Goal: Task Accomplishment & Management: Use online tool/utility

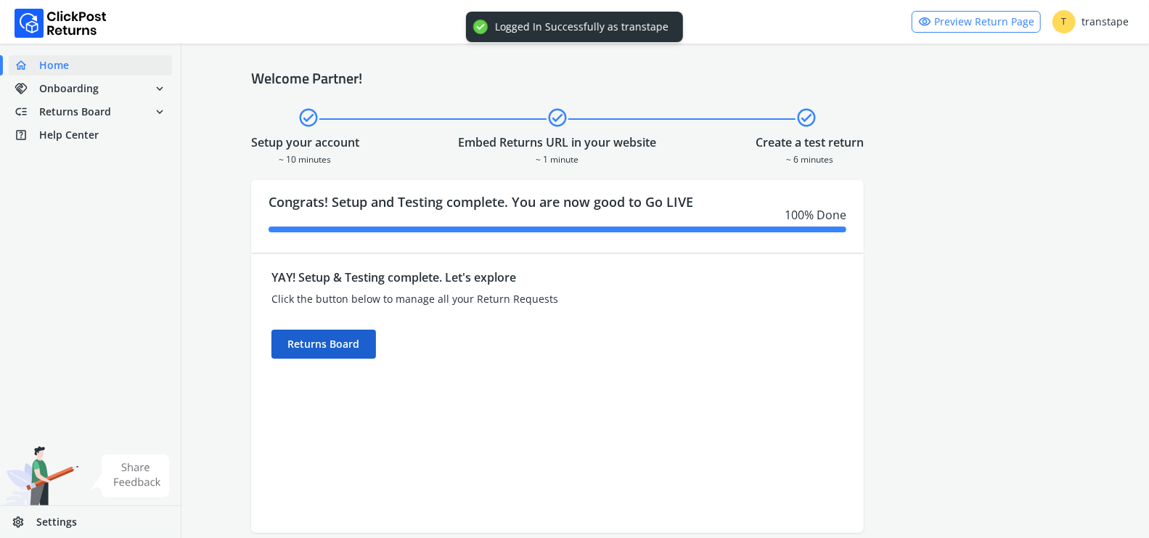
click at [301, 353] on div "Returns Board" at bounding box center [324, 344] width 105 height 29
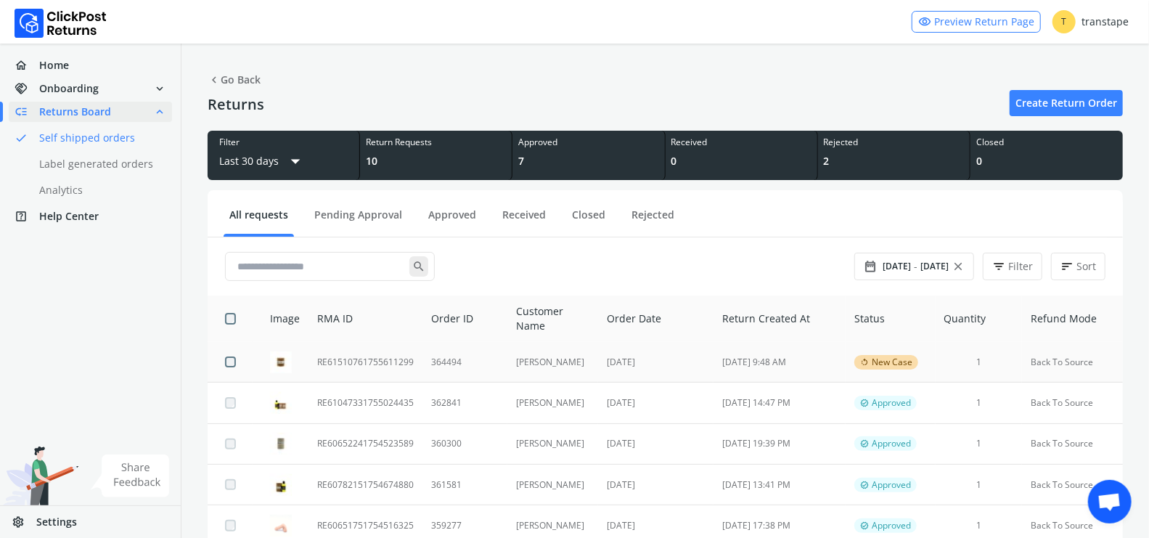
click at [505, 367] on td "364494" at bounding box center [465, 362] width 85 height 41
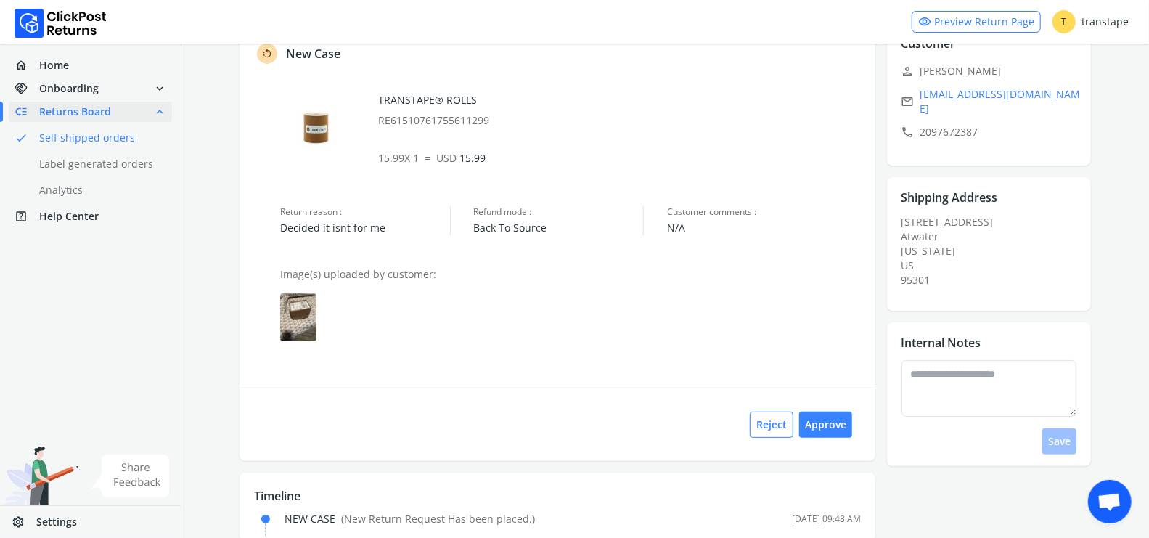
scroll to position [111, 0]
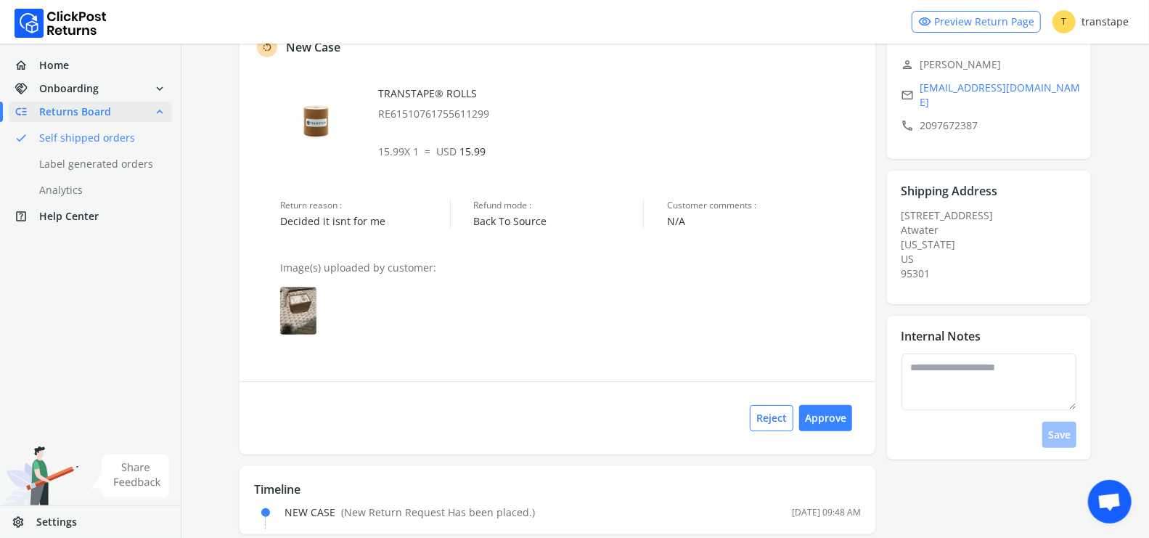
click at [296, 311] on img at bounding box center [298, 311] width 36 height 48
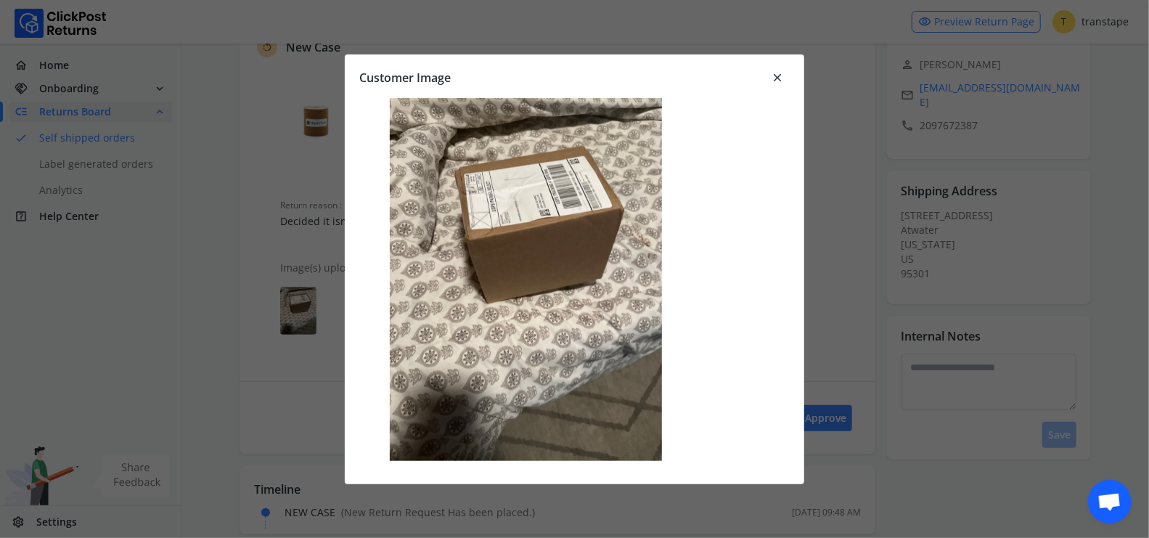
click at [780, 73] on span "close" at bounding box center [777, 78] width 13 height 20
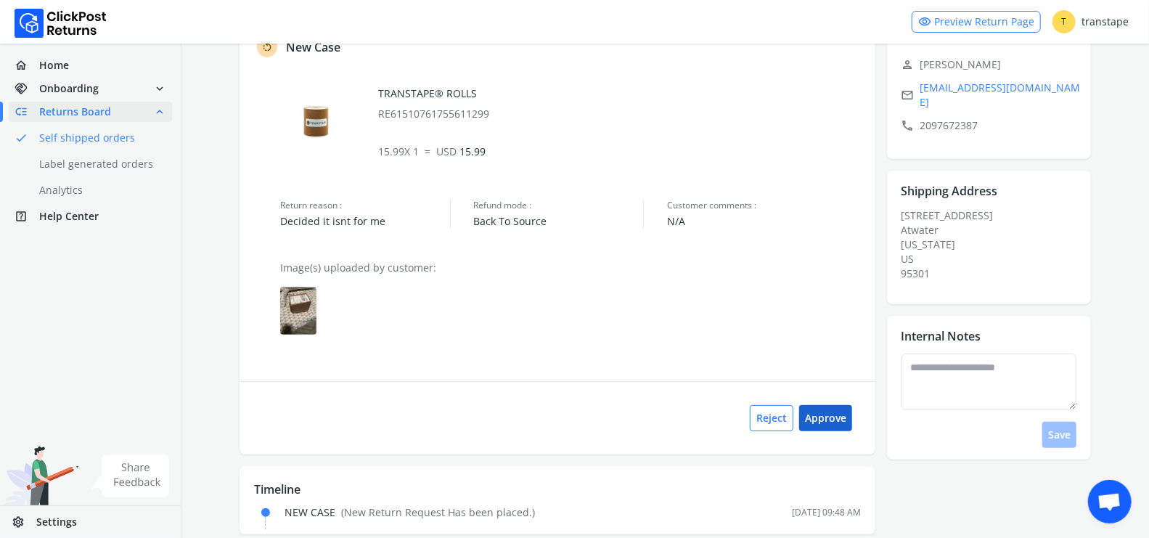
click at [844, 419] on button "Approve" at bounding box center [825, 418] width 53 height 26
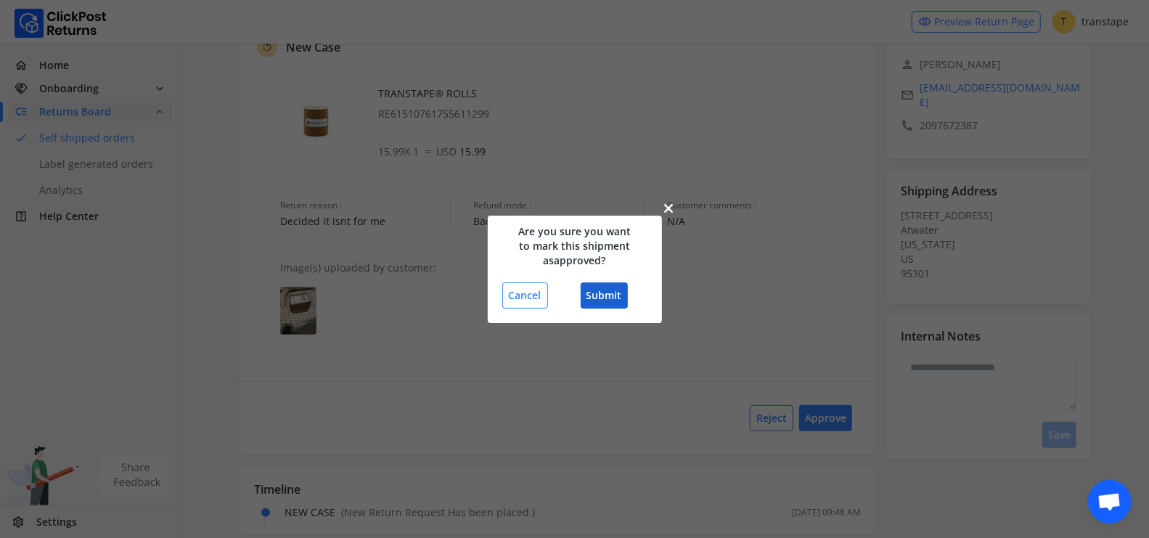
drag, startPoint x: 601, startPoint y: 290, endPoint x: 615, endPoint y: 301, distance: 17.6
click at [602, 290] on button "Submit" at bounding box center [604, 295] width 47 height 26
